Goal: Transaction & Acquisition: Purchase product/service

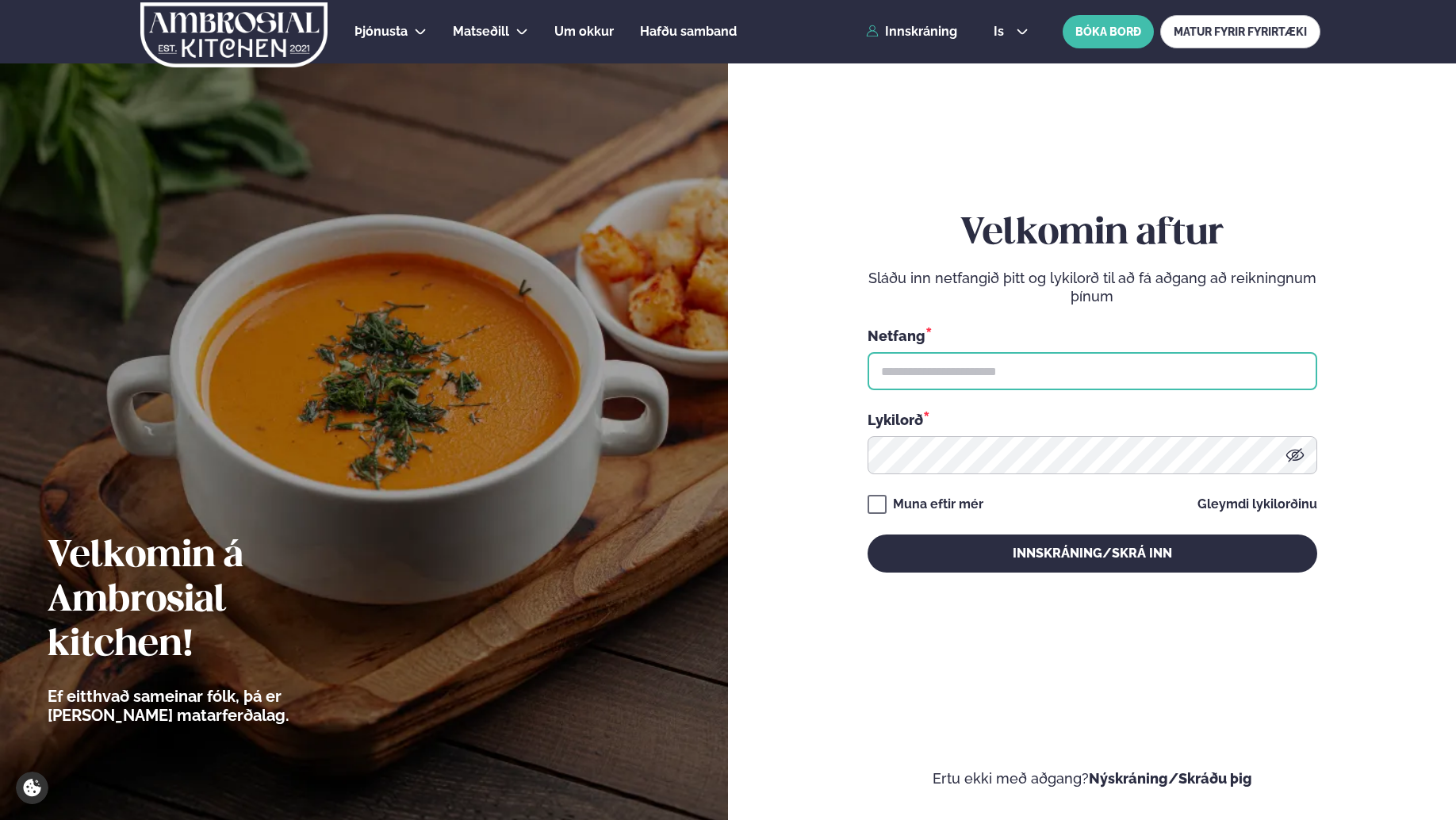
click at [1093, 365] on input "text" at bounding box center [1093, 371] width 450 height 38
type input "**********"
click at [960, 485] on div "**********" at bounding box center [1093, 392] width 450 height 361
click at [955, 500] on div "Muna eftir mér" at bounding box center [938, 505] width 90 height 19
click at [934, 575] on div "**********" at bounding box center [1093, 393] width 450 height 728
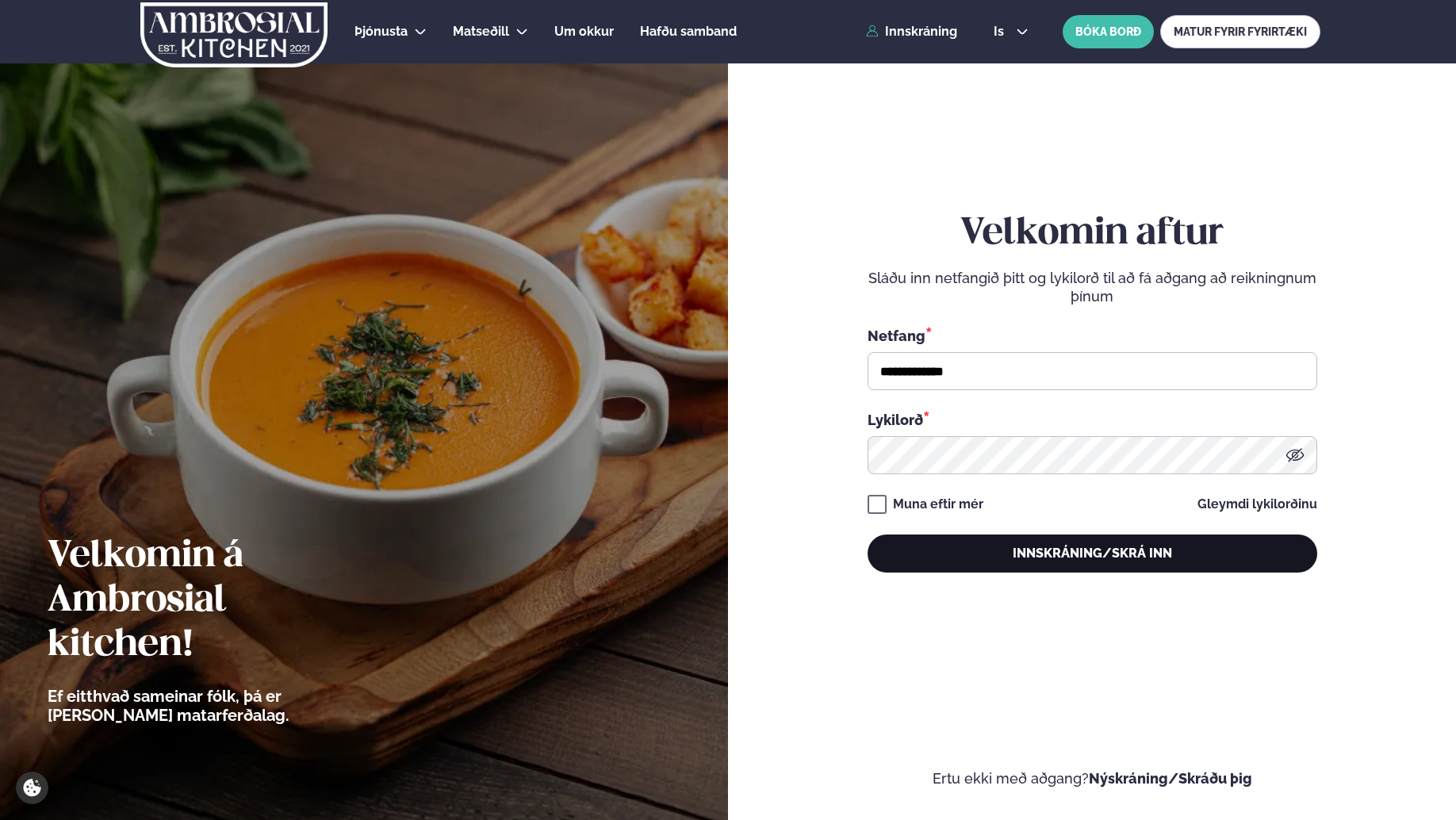
click at [939, 556] on button "Innskráning/Skrá inn" at bounding box center [1093, 553] width 450 height 38
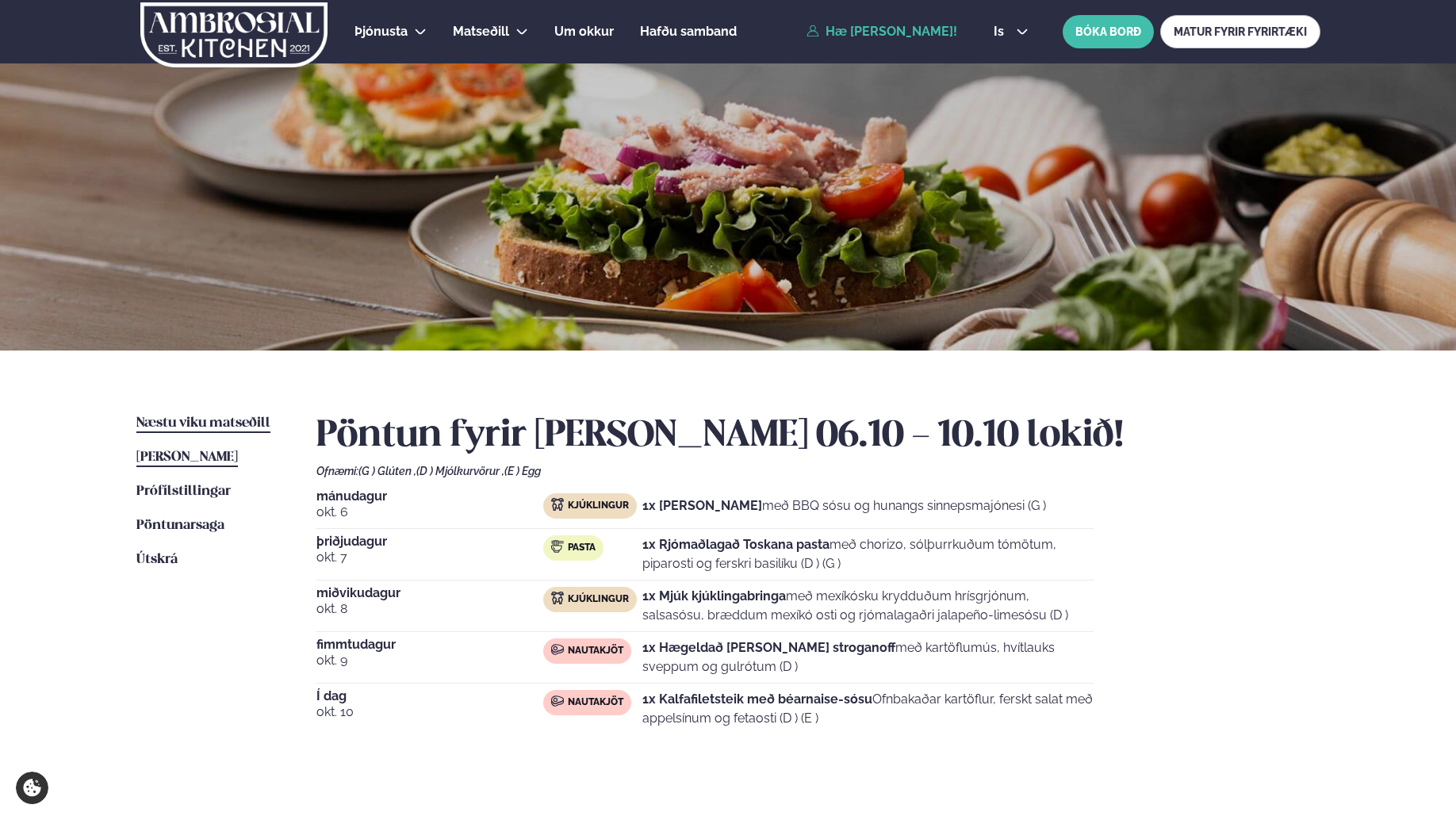
click at [240, 416] on span "Næstu viku matseðill" at bounding box center [204, 422] width 134 height 14
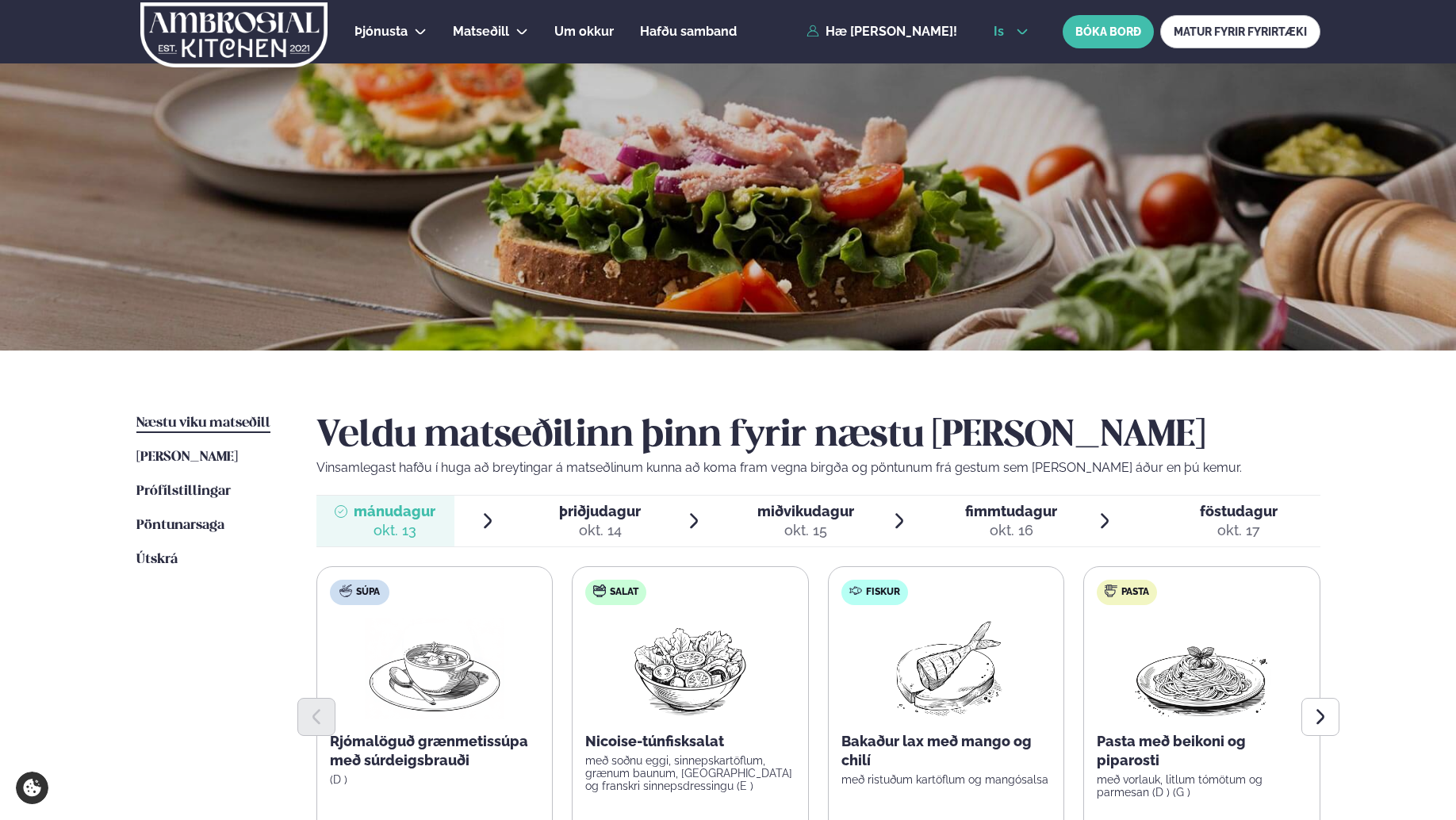
click at [1029, 37] on button "is" at bounding box center [1011, 32] width 59 height 13
click at [1014, 65] on link "en" at bounding box center [1011, 61] width 59 height 32
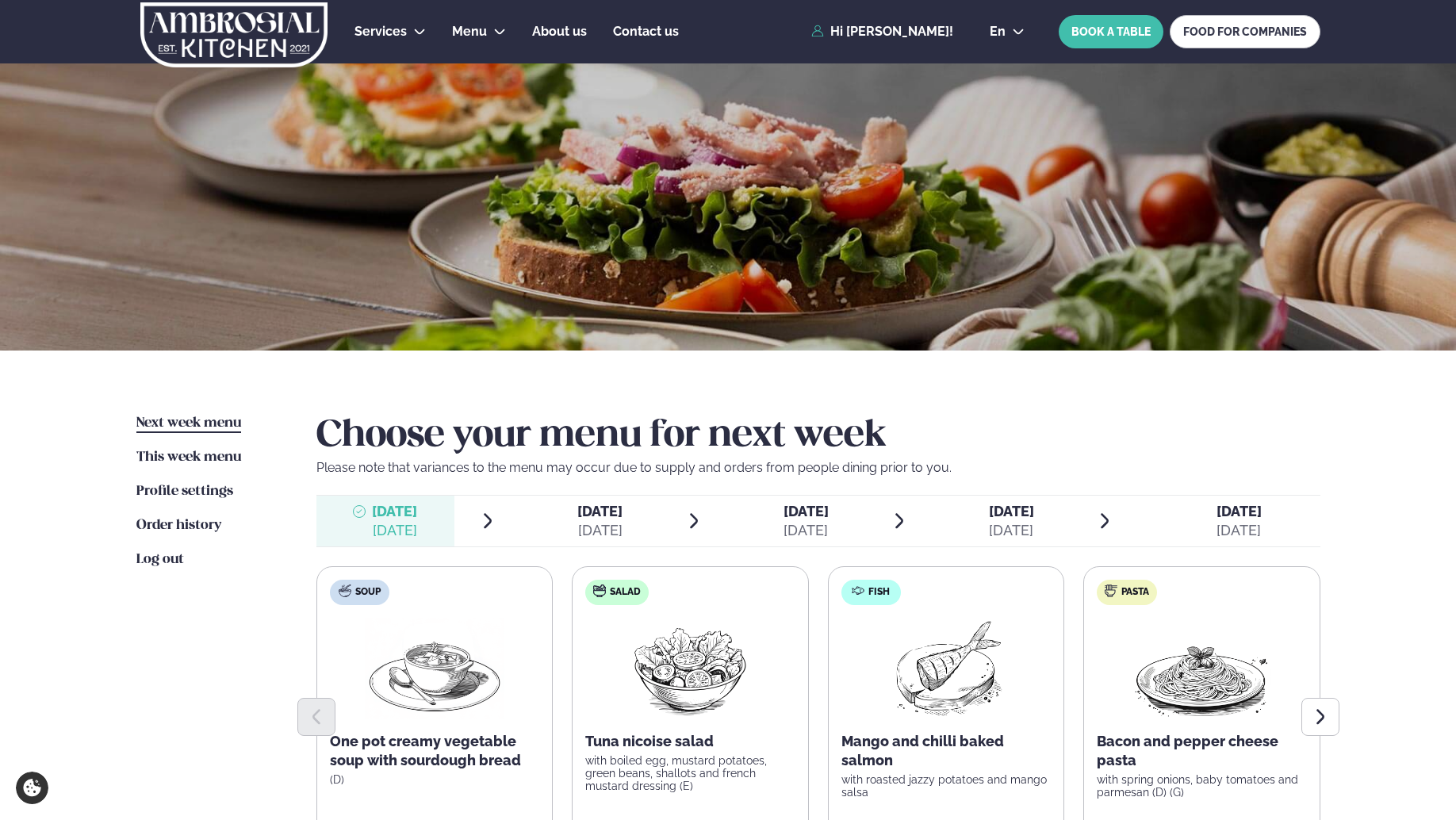
scroll to position [350, 0]
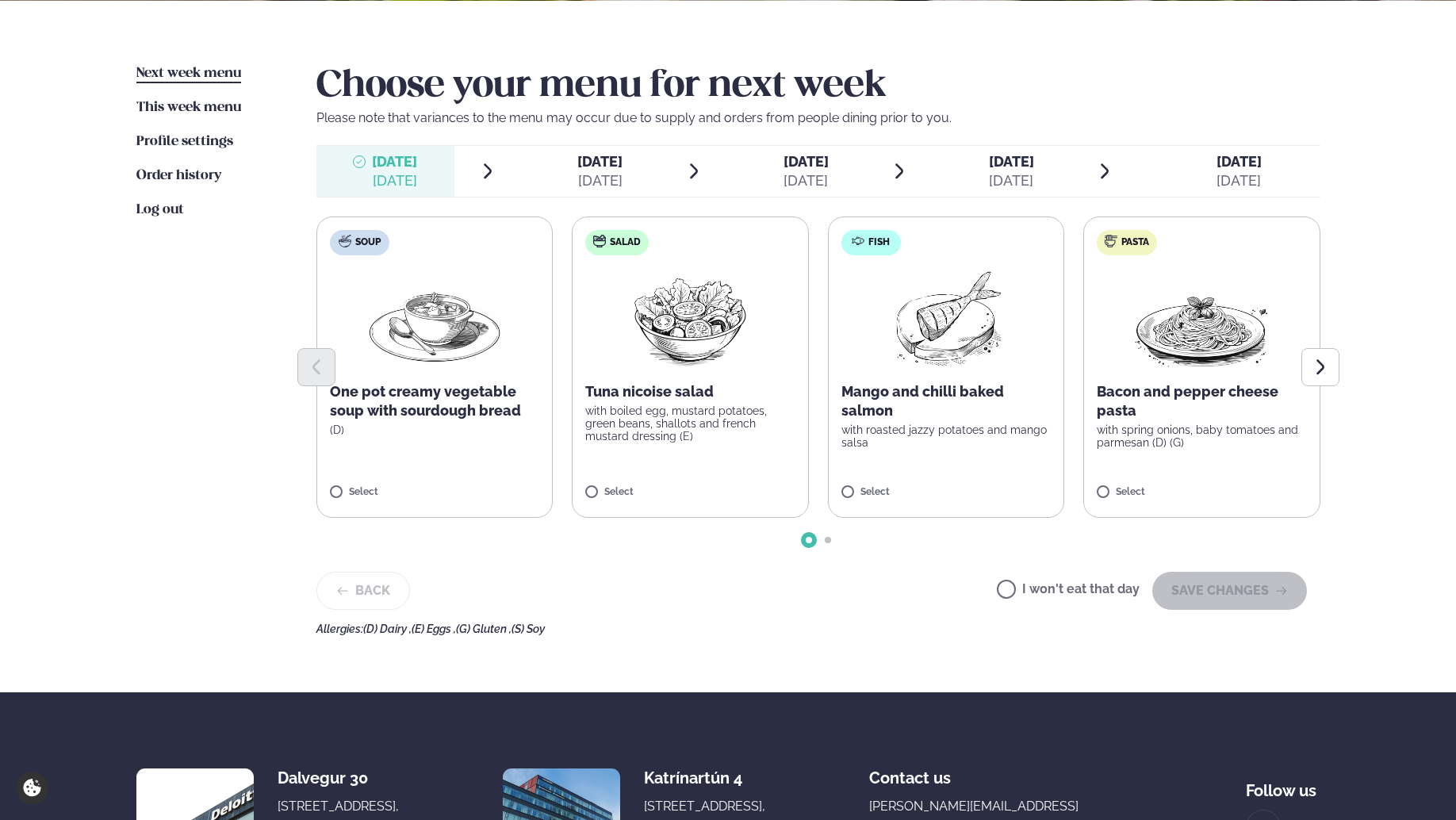
click at [1228, 379] on div at bounding box center [818, 367] width 1004 height 38
click at [1198, 585] on button "SAVE CHANGES" at bounding box center [1230, 591] width 155 height 38
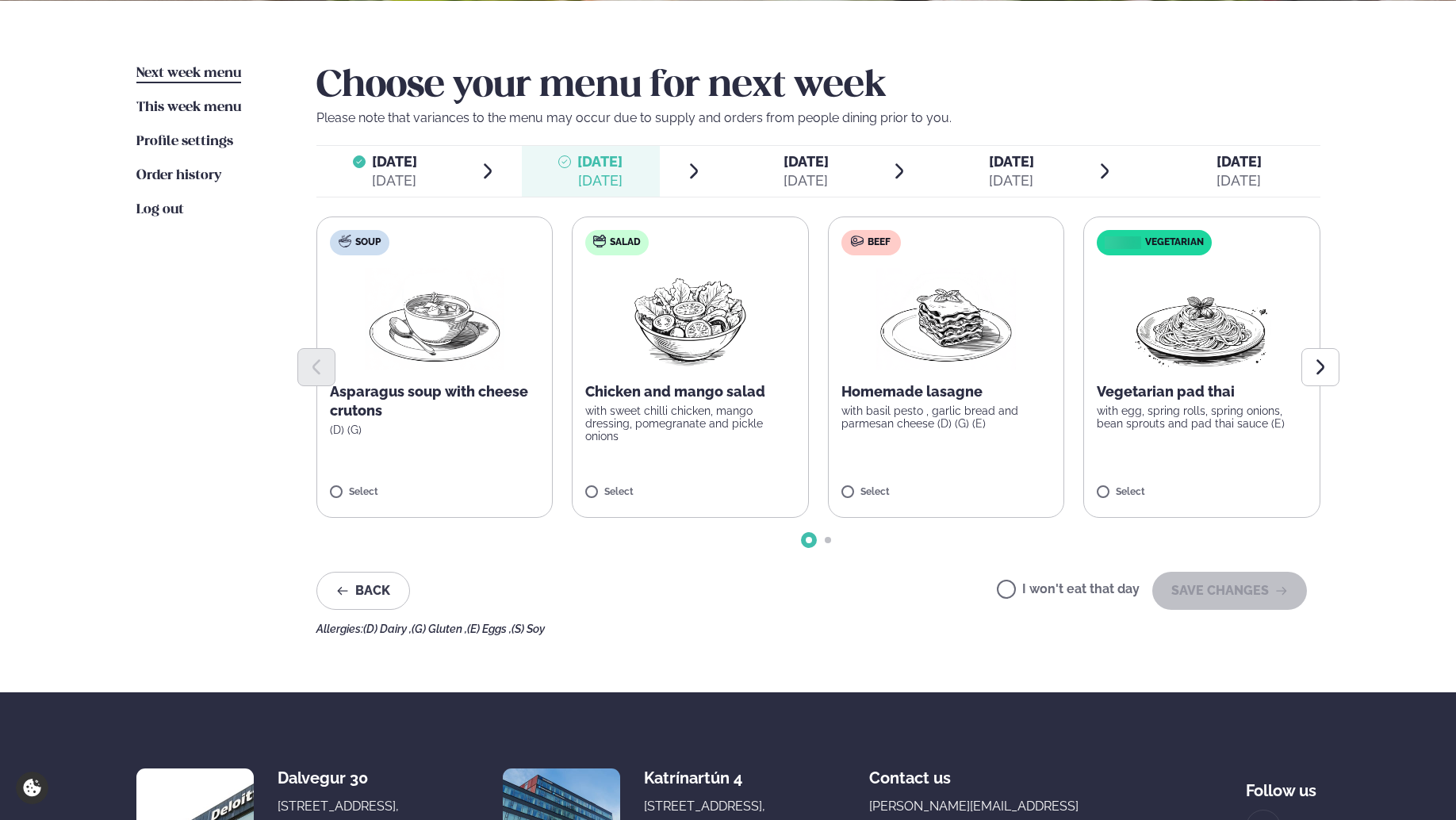
click at [986, 428] on p "with basil pesto , garlic bread and parmesan cheese (D) (G) (E)" at bounding box center [946, 418] width 210 height 26
click at [1212, 592] on button "SAVE CHANGES" at bounding box center [1230, 591] width 155 height 38
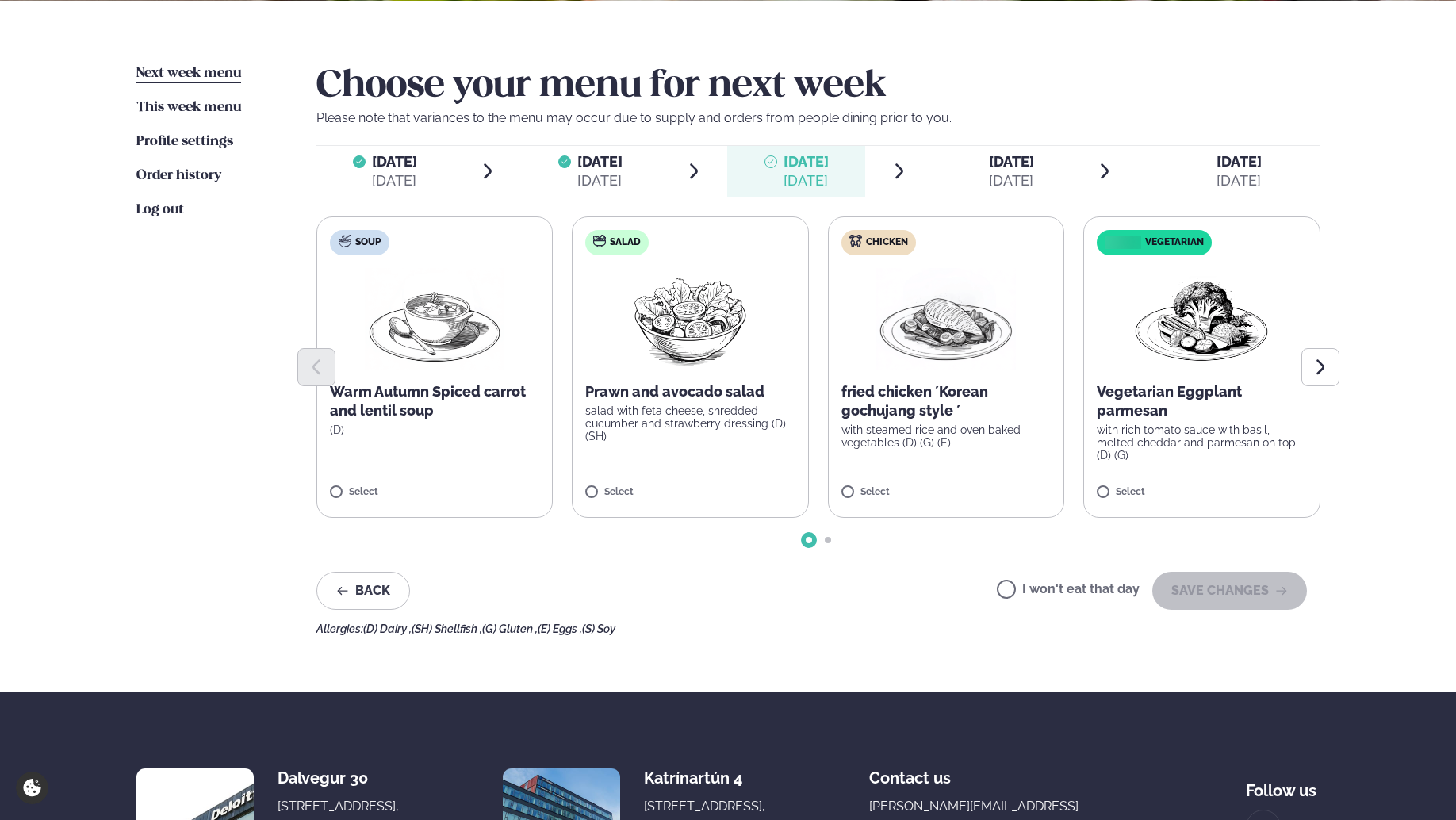
click at [958, 421] on div "fried chicken ´Korean gochujang style ´ with steamed rice and oven baked vegeta…" at bounding box center [946, 415] width 210 height 66
click at [1236, 596] on button "SAVE CHANGES" at bounding box center [1230, 591] width 155 height 38
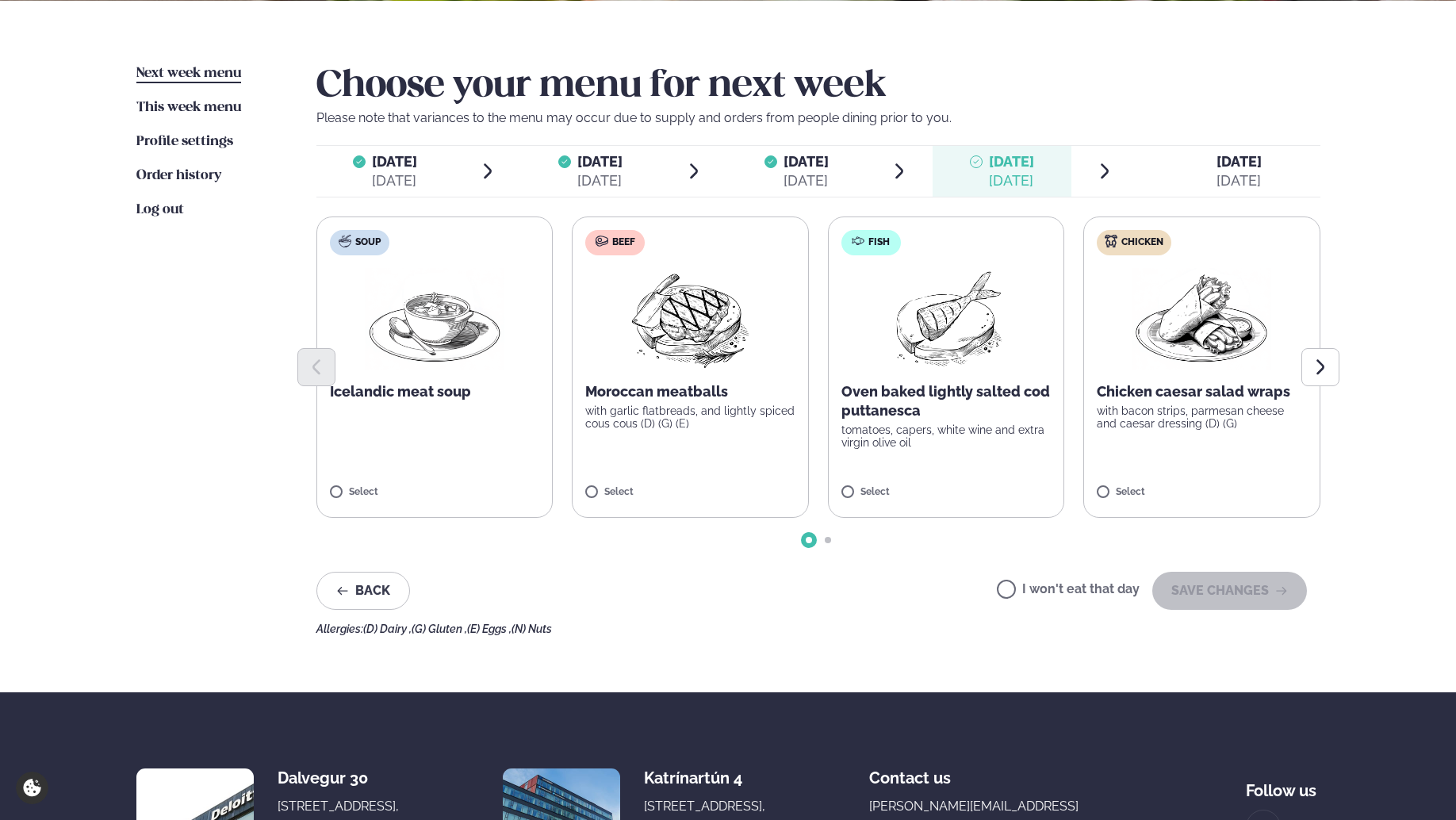
click at [714, 456] on label "Beef Moroccan meatballs with garlic flatbreads, and lightly spiced cous cous (D…" at bounding box center [690, 366] width 237 height 301
click at [1237, 588] on button "SAVE CHANGES" at bounding box center [1230, 591] width 155 height 38
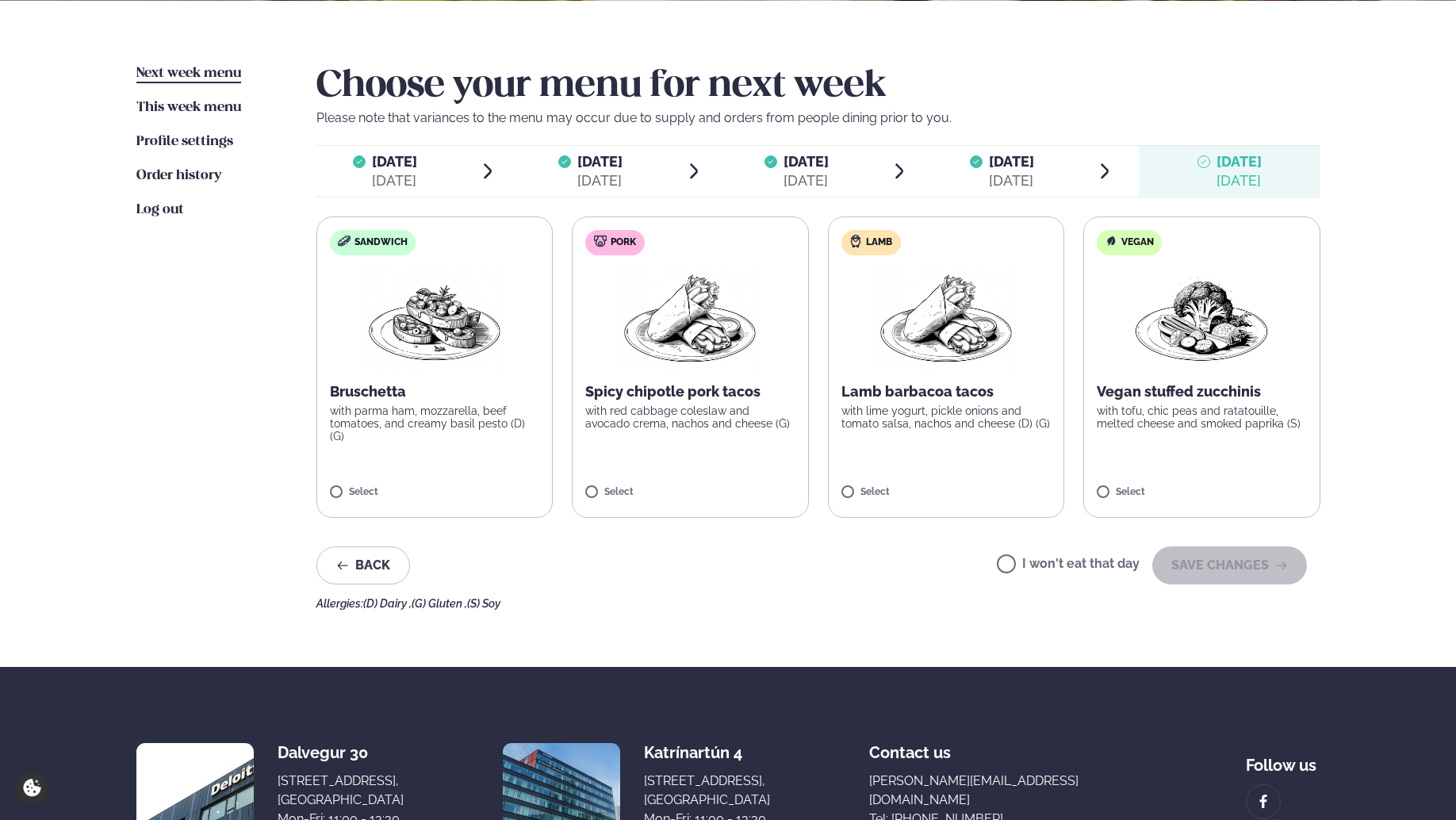
click at [1077, 564] on label "I won't eat that day" at bounding box center [1068, 565] width 143 height 17
click at [1228, 563] on button "SAVE CHANGES" at bounding box center [1230, 565] width 155 height 38
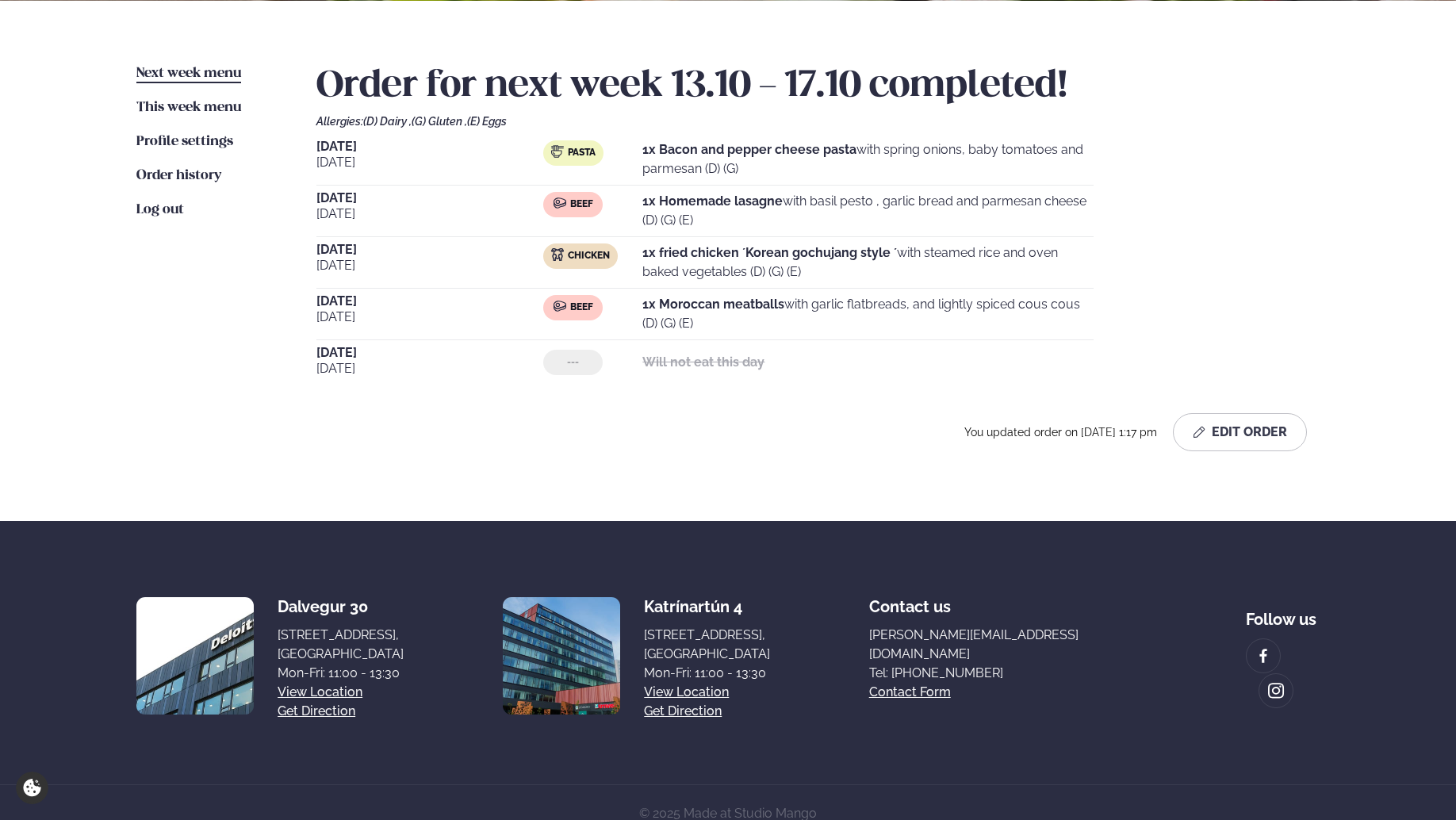
drag, startPoint x: 776, startPoint y: 331, endPoint x: 315, endPoint y: 149, distance: 495.6
click at [316, 149] on div "[DATE] Pasta 1x Bacon and pepper cheese pasta with spring onions, baby tomatoes…" at bounding box center [818, 263] width 1004 height 244
copy div "[DATE] Pasta 1x Bacon and pepper cheese pasta with spring onions, baby tomatoes…"
click at [433, 429] on div "You updated order on [DATE] 1:17 pm Edit Order" at bounding box center [811, 432] width 991 height 38
